Goal: Transaction & Acquisition: Obtain resource

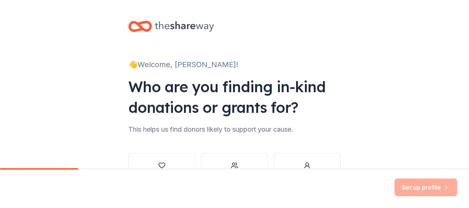
scroll to position [56, 0]
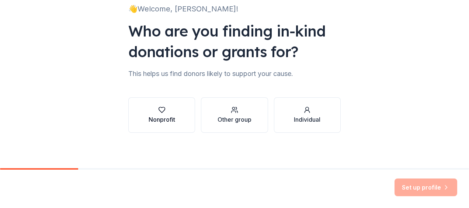
click at [152, 112] on div "button" at bounding box center [161, 109] width 27 height 7
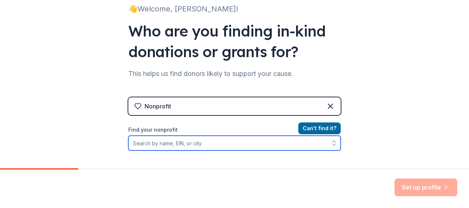
click at [175, 143] on input "Find your nonprofit" at bounding box center [234, 143] width 212 height 15
type input "Wheaton Junior Woman's Club"
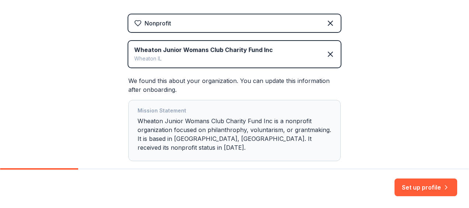
scroll to position [172, 0]
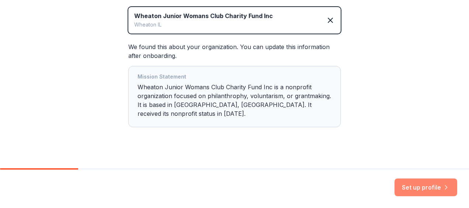
click at [418, 191] on button "Set up profile" at bounding box center [425, 187] width 63 height 18
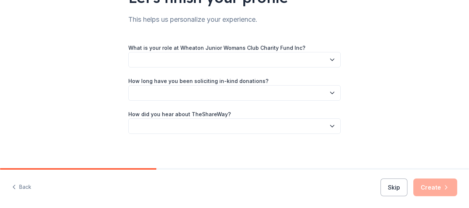
scroll to position [72, 0]
click at [330, 59] on icon "button" at bounding box center [332, 59] width 4 height 2
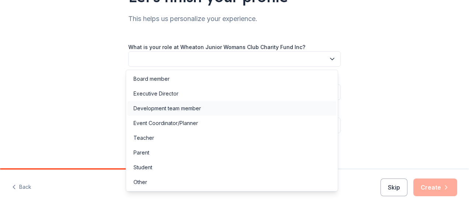
click at [167, 110] on div "Development team member" at bounding box center [166, 108] width 67 height 9
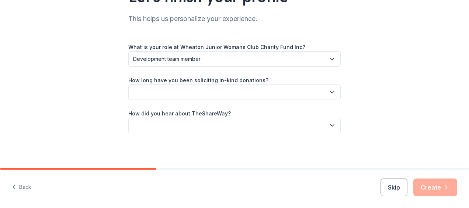
click at [194, 94] on button "button" at bounding box center [234, 91] width 212 height 15
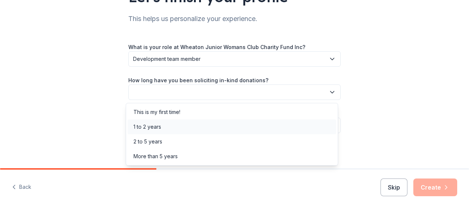
click at [162, 123] on div "1 to 2 years" at bounding box center [231, 126] width 208 height 15
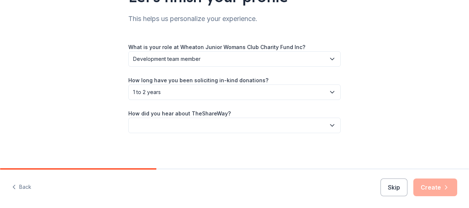
click at [183, 121] on button "button" at bounding box center [234, 125] width 212 height 15
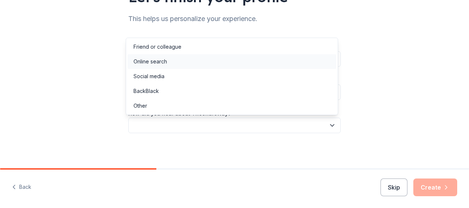
click at [164, 62] on div "Online search" at bounding box center [150, 61] width 34 height 9
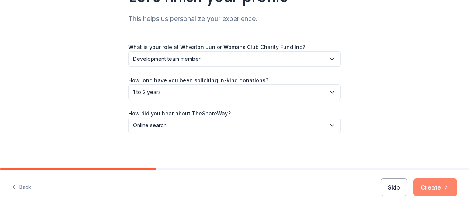
click at [449, 188] on icon "button" at bounding box center [445, 186] width 7 height 7
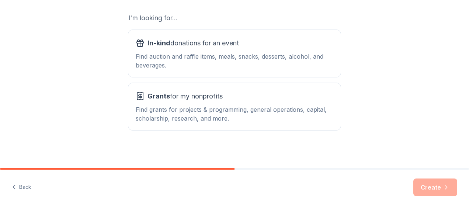
scroll to position [129, 0]
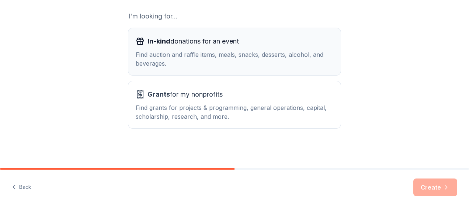
click at [187, 51] on div "Find auction and raffle items, meals, snacks, desserts, alcohol, and beverages." at bounding box center [234, 59] width 197 height 18
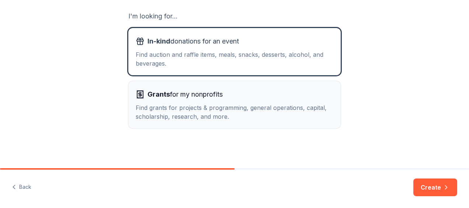
click at [284, 109] on div "Find grants for projects & programming, general operations, capital, scholarshi…" at bounding box center [234, 112] width 197 height 18
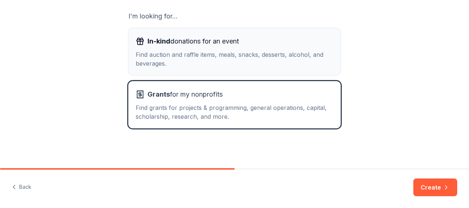
click at [281, 45] on div "In-kind donations for an event" at bounding box center [234, 41] width 197 height 12
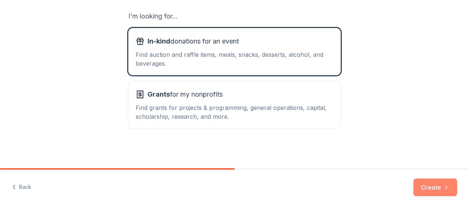
click at [439, 184] on button "Create" at bounding box center [435, 187] width 44 height 18
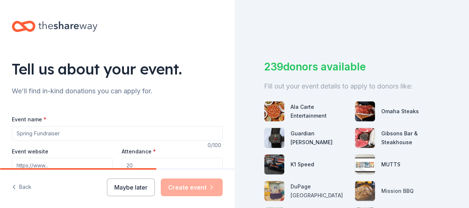
click at [66, 136] on input "Event name *" at bounding box center [117, 133] width 211 height 15
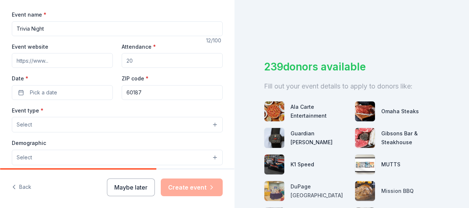
scroll to position [109, 0]
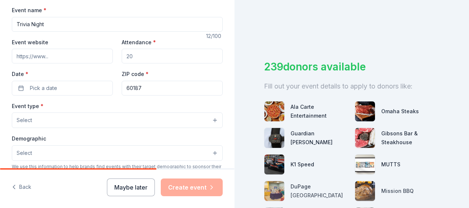
type input "Trivia Night"
drag, startPoint x: 136, startPoint y: 54, endPoint x: 111, endPoint y: 55, distance: 25.1
click at [111, 55] on div "Event website Attendance * Date * Pick a date ZIP code * 60187" at bounding box center [117, 67] width 211 height 58
type input "120"
click at [76, 93] on button "Pick a date" at bounding box center [62, 88] width 101 height 15
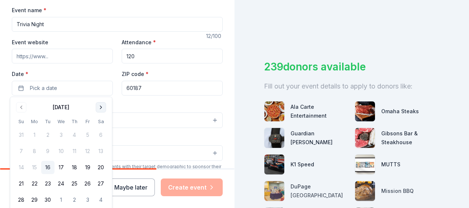
click at [105, 106] on button "Go to next month" at bounding box center [101, 107] width 10 height 10
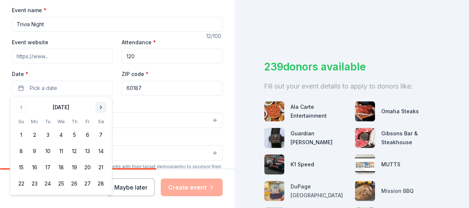
click at [105, 106] on button "Go to next month" at bounding box center [101, 107] width 10 height 10
click at [20, 106] on button "Go to previous month" at bounding box center [21, 107] width 10 height 10
click at [99, 132] on button "7" at bounding box center [100, 134] width 13 height 13
click at [105, 134] on button "7" at bounding box center [100, 134] width 13 height 13
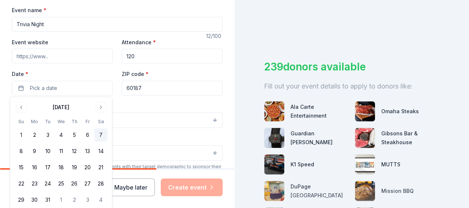
click at [99, 133] on button "7" at bounding box center [100, 134] width 13 height 13
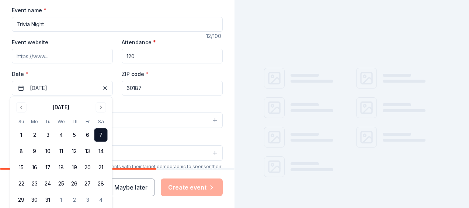
click at [134, 103] on div "Event type * Select" at bounding box center [117, 114] width 211 height 27
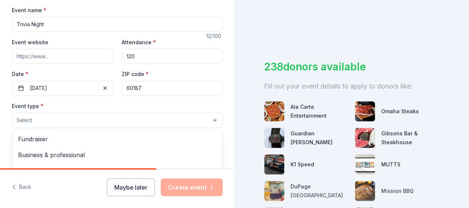
click at [206, 118] on button "Select" at bounding box center [117, 119] width 211 height 15
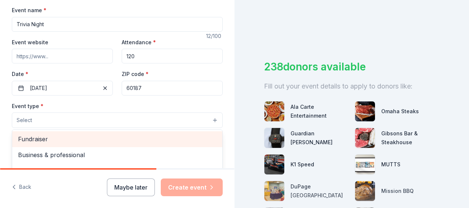
click at [121, 135] on span "Fundraiser" at bounding box center [117, 139] width 198 height 10
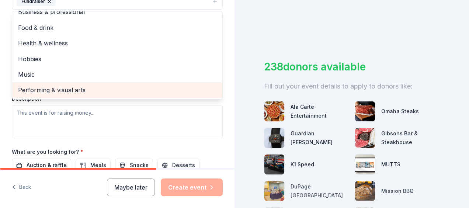
scroll to position [0, 0]
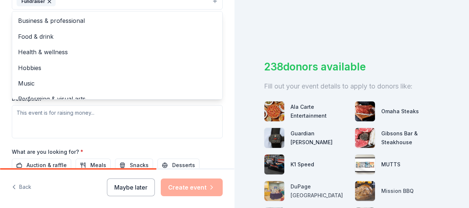
click at [8, 75] on div "Tell us about your event. We'll find in-kind donations you can apply for. Event…" at bounding box center [117, 17] width 234 height 491
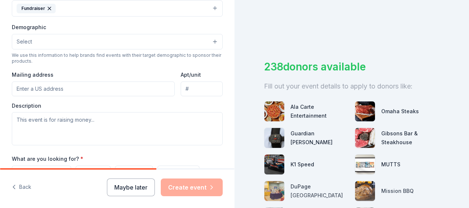
click at [74, 41] on button "Select" at bounding box center [117, 41] width 211 height 15
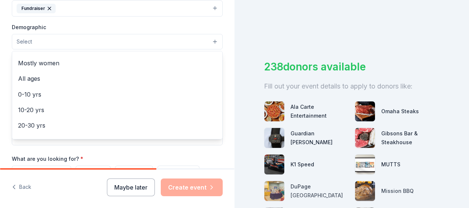
scroll to position [0, 0]
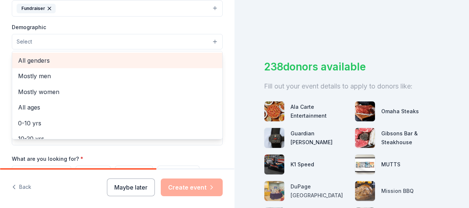
click at [44, 58] on span "All genders" at bounding box center [117, 61] width 198 height 10
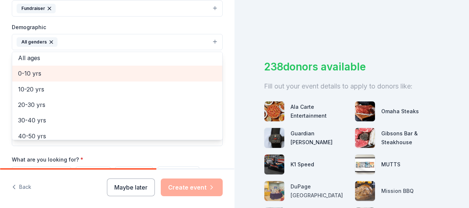
scroll to position [36, 0]
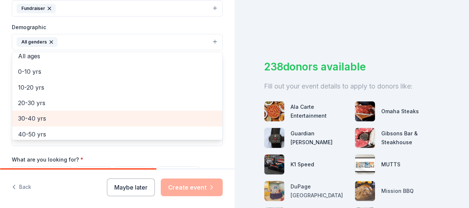
click at [40, 113] on span "30-40 yrs" at bounding box center [117, 118] width 198 height 10
click at [37, 119] on span "40-50 yrs" at bounding box center [117, 118] width 198 height 10
click at [37, 119] on span "50-60 yrs" at bounding box center [117, 118] width 198 height 10
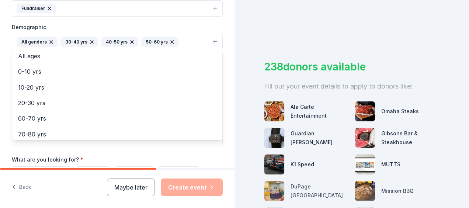
click at [224, 35] on div "Tell us about your event. We'll find in-kind donations you can apply for. Event…" at bounding box center [117, 25] width 234 height 492
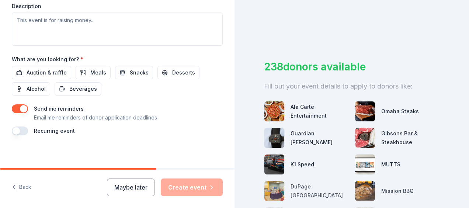
scroll to position [322, 0]
click at [43, 70] on span "Auction & raffle" at bounding box center [47, 72] width 40 height 9
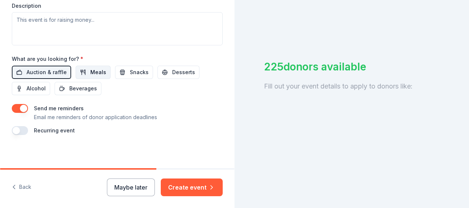
click at [90, 71] on span "Meals" at bounding box center [98, 72] width 16 height 9
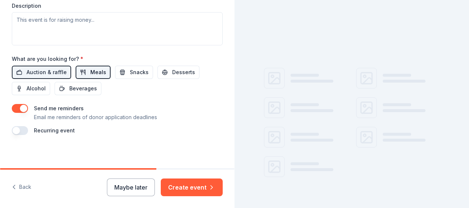
click at [92, 71] on span "Meals" at bounding box center [98, 72] width 16 height 9
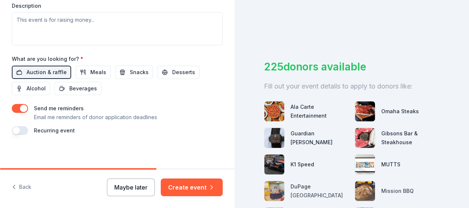
click at [125, 193] on button "Maybe later" at bounding box center [131, 187] width 48 height 18
click at [135, 185] on button "Maybe later" at bounding box center [131, 187] width 48 height 18
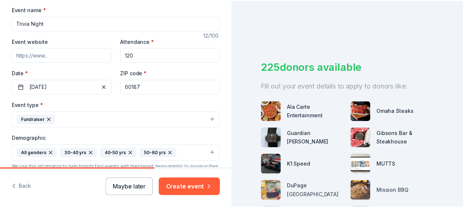
scroll to position [0, 0]
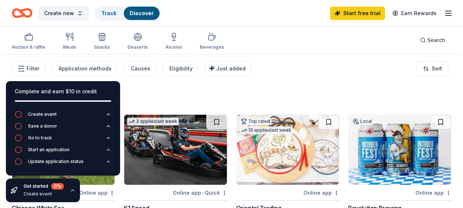
click at [176, 94] on div "371 results" at bounding box center [119, 98] width 215 height 15
click at [71, 192] on icon "button" at bounding box center [73, 190] width 6 height 6
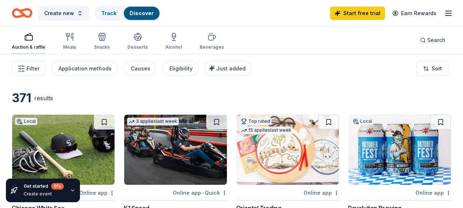
click at [24, 36] on div "button" at bounding box center [29, 36] width 34 height 9
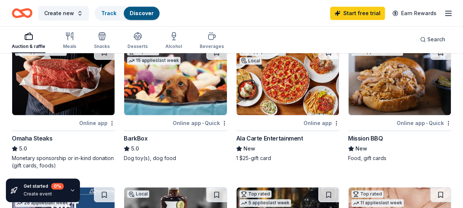
scroll to position [212, 0]
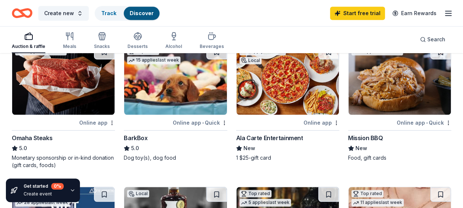
click at [52, 108] on img at bounding box center [63, 80] width 102 height 70
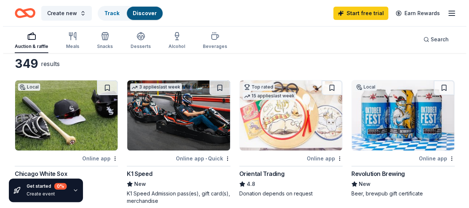
scroll to position [0, 0]
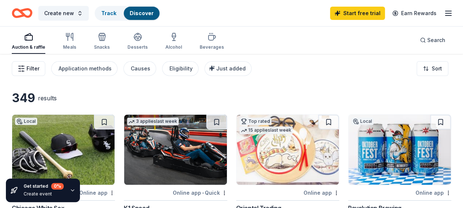
click at [35, 69] on span "Filter" at bounding box center [33, 68] width 13 height 9
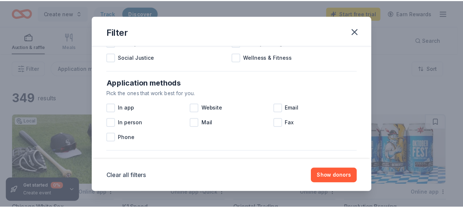
scroll to position [107, 0]
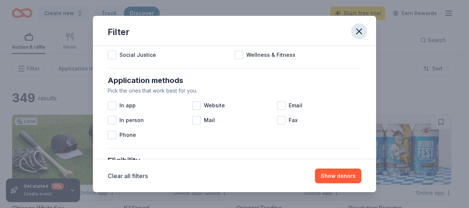
click at [357, 31] on icon "button" at bounding box center [359, 31] width 10 height 10
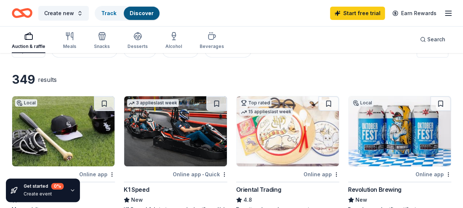
scroll to position [0, 0]
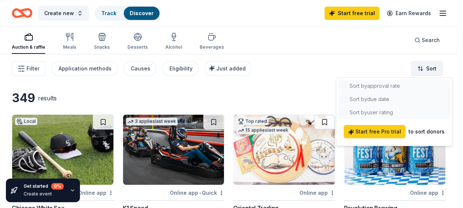
click at [435, 71] on html "Create new Track Discover Start free trial Earn Rewards Auction & raffle Meals …" at bounding box center [231, 104] width 463 height 208
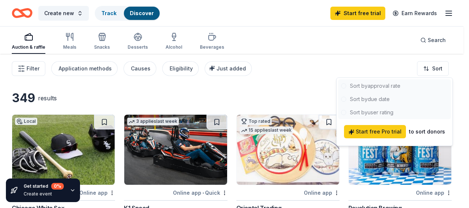
click at [321, 59] on html "Create new Track Discover Start free trial Earn Rewards Auction & raffle Meals …" at bounding box center [234, 104] width 469 height 208
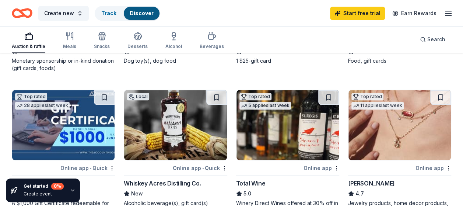
scroll to position [400, 0]
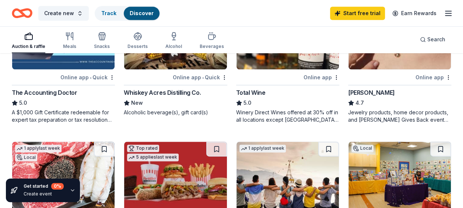
click at [407, 108] on div "Kendra Scott 4.7 Jewelry products, home decor products, and Kendra Gives Back e…" at bounding box center [399, 105] width 103 height 35
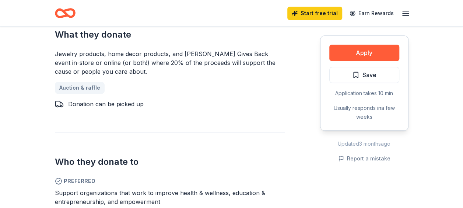
scroll to position [355, 0]
drag, startPoint x: 171, startPoint y: 52, endPoint x: 193, endPoint y: 63, distance: 25.0
click at [193, 63] on div "Jewelry products, home decor products, and [PERSON_NAME] Gives Back event in-st…" at bounding box center [170, 62] width 230 height 27
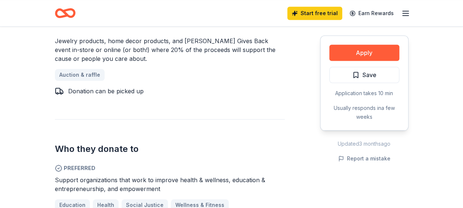
scroll to position [368, 0]
click at [348, 55] on button "Apply" at bounding box center [364, 53] width 70 height 16
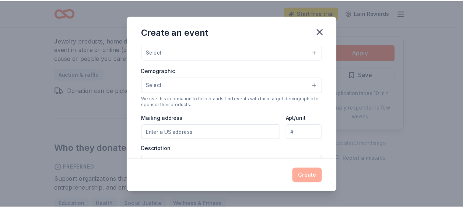
scroll to position [236, 0]
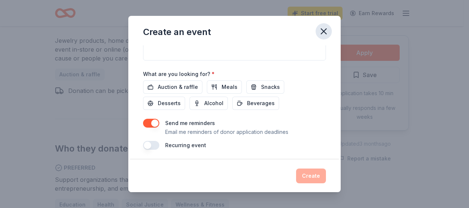
click at [325, 34] on icon "button" at bounding box center [323, 31] width 10 height 10
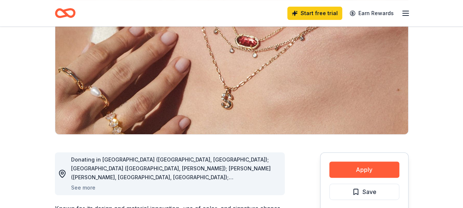
scroll to position [0, 0]
